Goal: Information Seeking & Learning: Learn about a topic

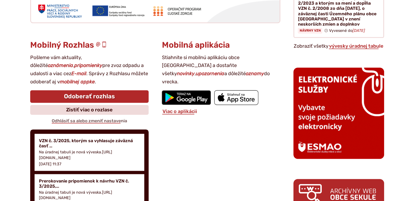
scroll to position [763, 0]
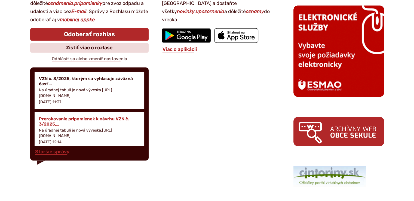
click at [101, 114] on link "Prerokovanie pripomienok k návrhu VZN č. 3/2025,… Na úradnej tabuli je nová výv…" at bounding box center [90, 130] width 110 height 37
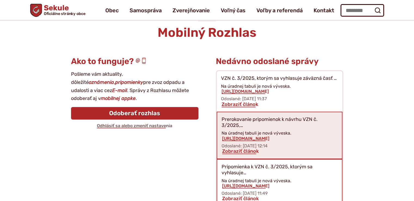
scroll to position [37, 0]
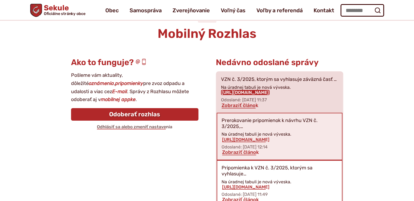
click at [264, 90] on link "https://obecsekule.sk?p=10867" at bounding box center [245, 92] width 48 height 5
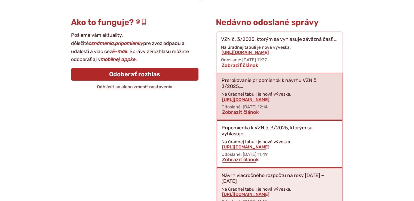
scroll to position [92, 0]
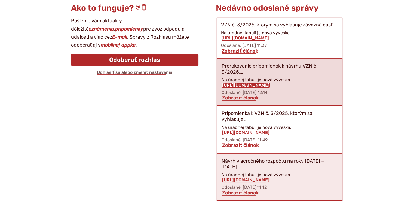
click at [270, 87] on link "https://obecsekule.sk?p=10862" at bounding box center [246, 85] width 48 height 5
click at [270, 84] on link "https://obecsekule.sk?p=10862" at bounding box center [246, 85] width 48 height 5
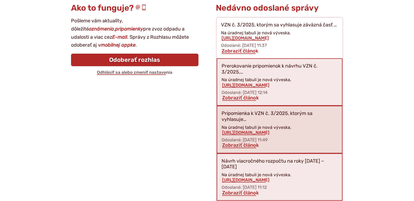
scroll to position [119, 0]
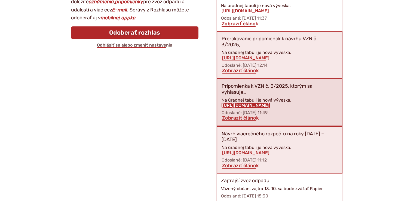
click at [263, 105] on link "https://obecsekule.sk?p=10860" at bounding box center [246, 105] width 48 height 5
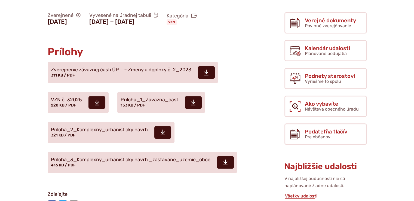
scroll to position [191, 0]
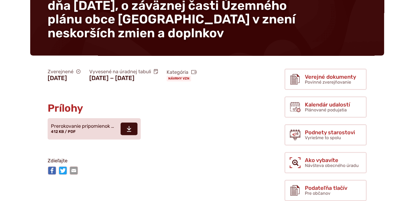
scroll to position [191, 0]
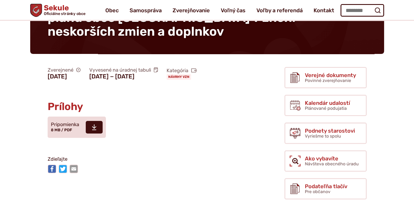
scroll to position [109, 0]
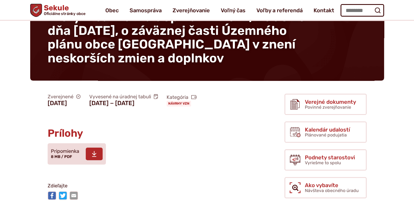
click at [62, 159] on span "8 MB / PDF" at bounding box center [61, 156] width 21 height 5
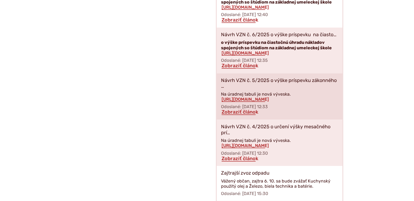
scroll to position [490, 0]
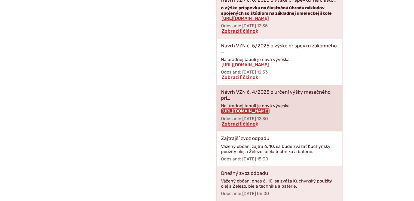
click at [248, 108] on link "https://obecsekule.sk?p=10841" at bounding box center [245, 110] width 48 height 5
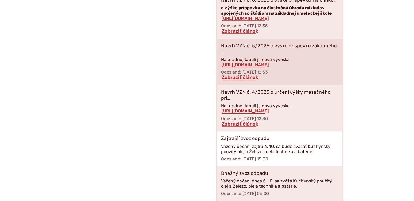
click at [289, 45] on p "Návrh VZN č. 5/2025 o výške príspevku zákonného …" at bounding box center [279, 49] width 117 height 12
click at [257, 62] on link "https://obecsekule.sk?p=10843" at bounding box center [245, 64] width 48 height 5
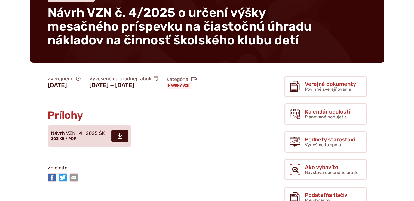
scroll to position [82, 0]
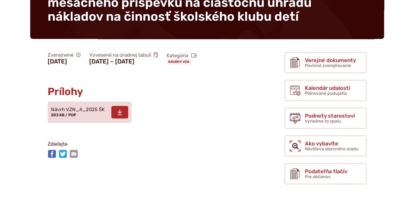
click at [71, 110] on span "Návrh VZN_4_2025 ŠK" at bounding box center [78, 109] width 54 height 5
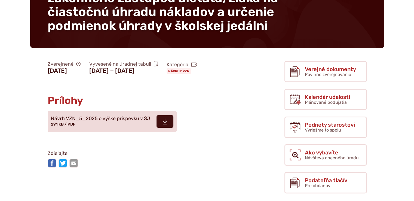
scroll to position [109, 0]
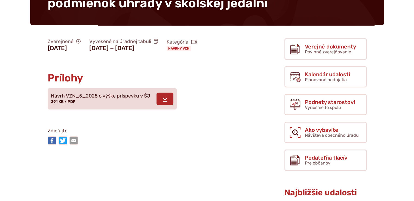
click at [116, 98] on span "Návrh VZN_5_2025 o výške príspevku v ŠJ" at bounding box center [100, 95] width 99 height 5
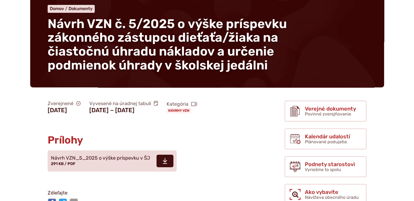
scroll to position [27, 0]
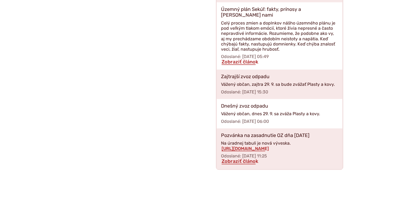
scroll to position [790, 0]
